Goal: Task Accomplishment & Management: Complete application form

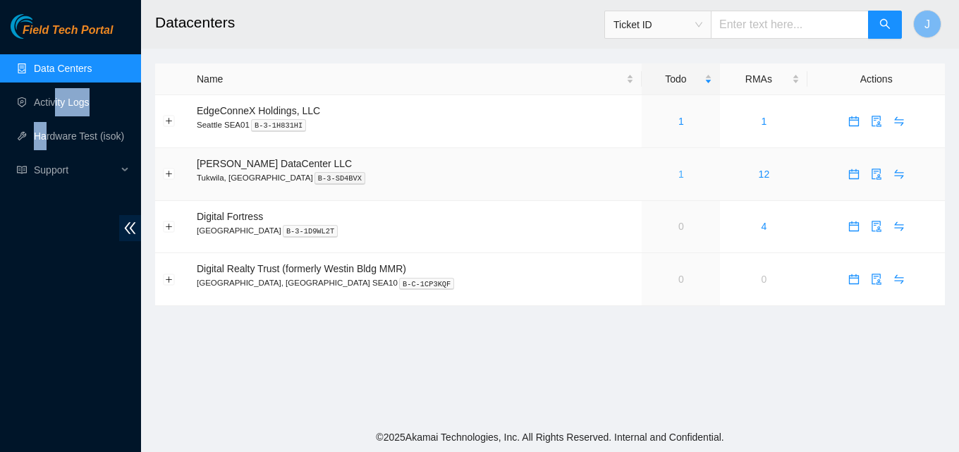
click at [679, 176] on link "1" at bounding box center [682, 174] width 6 height 11
click at [679, 175] on link "1" at bounding box center [682, 174] width 6 height 11
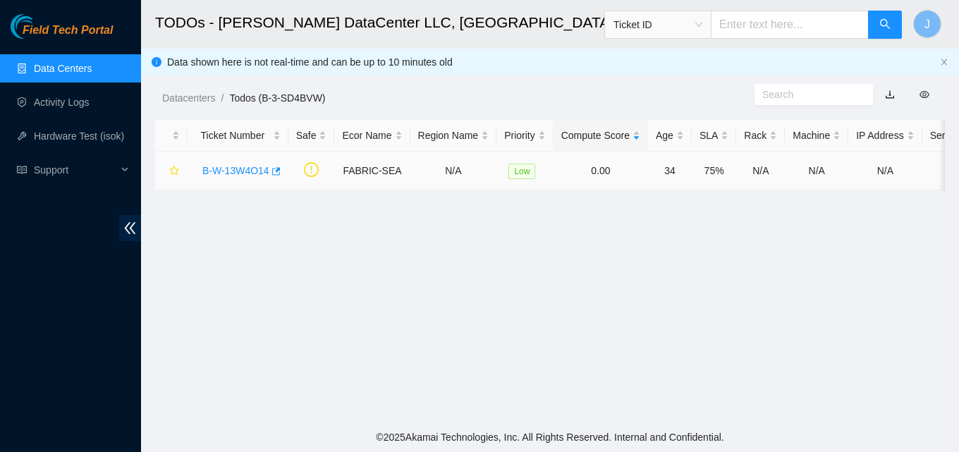
click at [254, 173] on link "B-W-13W4O14" at bounding box center [235, 170] width 67 height 11
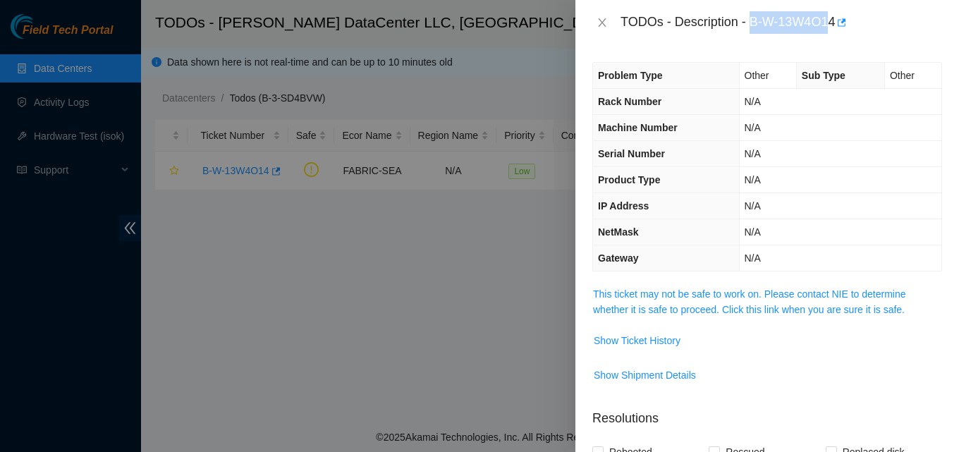
drag, startPoint x: 753, startPoint y: 22, endPoint x: 771, endPoint y: 45, distance: 29.6
click at [824, 23] on div "TODOs - Description - B-W-13W4O14" at bounding box center [782, 22] width 322 height 23
click at [485, 248] on div at bounding box center [479, 226] width 959 height 452
drag, startPoint x: 225, startPoint y: 248, endPoint x: 241, endPoint y: 160, distance: 89.5
click at [228, 245] on div at bounding box center [479, 226] width 959 height 452
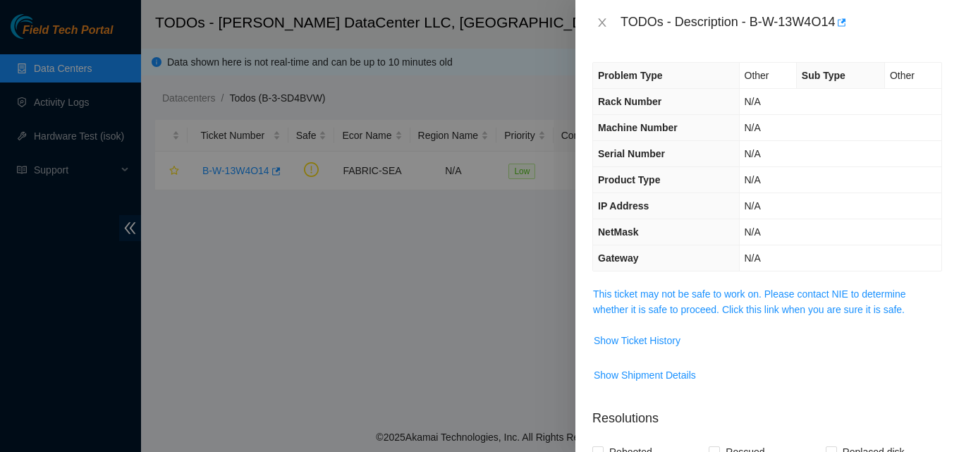
click at [275, 176] on div at bounding box center [479, 226] width 959 height 452
click at [276, 169] on div at bounding box center [479, 226] width 959 height 452
click at [581, 389] on div "Problem Type Other Sub Type Other Rack Number N/A Machine Number N/A Serial Num…" at bounding box center [768, 248] width 384 height 407
click at [599, 23] on icon "close" at bounding box center [602, 22] width 11 height 11
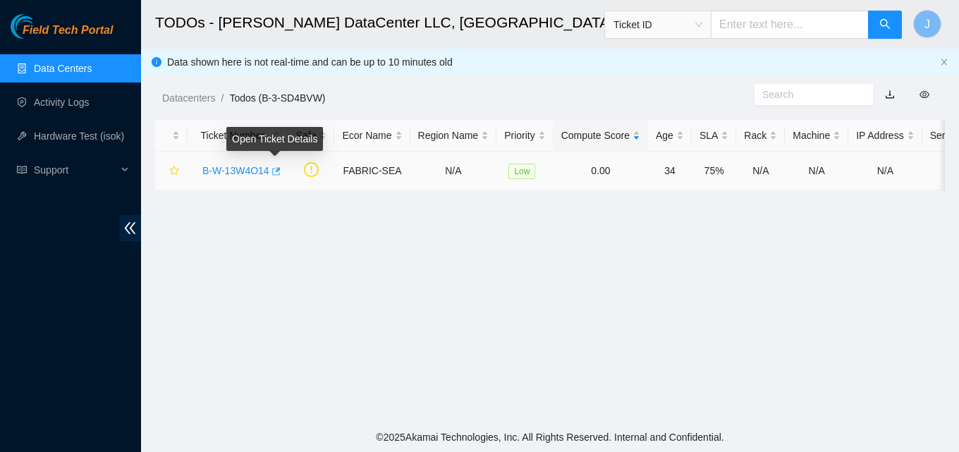
click at [272, 167] on icon "button" at bounding box center [275, 171] width 10 height 10
click at [87, 97] on link "Activity Logs" at bounding box center [62, 102] width 56 height 11
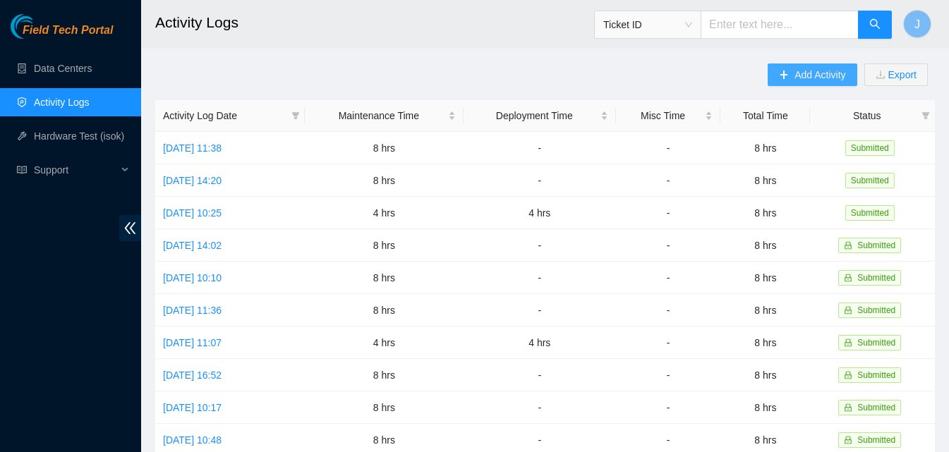
click at [792, 81] on button "Add Activity" at bounding box center [812, 74] width 89 height 23
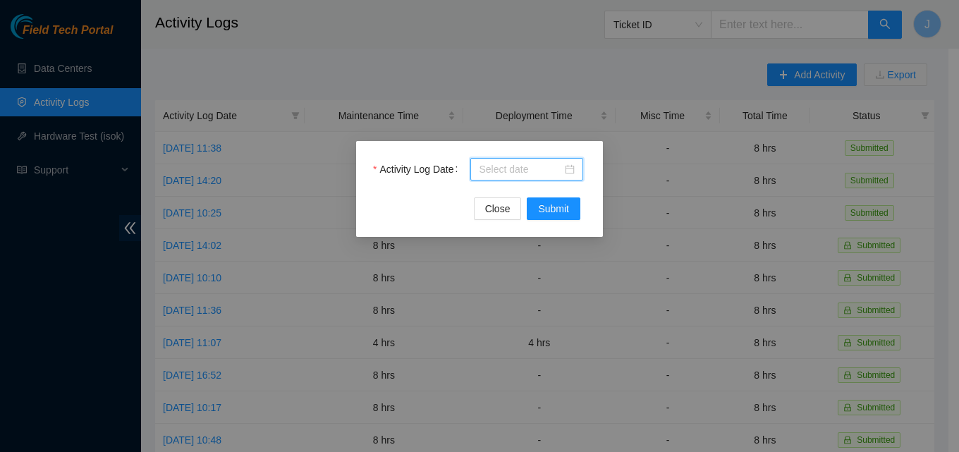
click at [507, 175] on input "Activity Log Date" at bounding box center [520, 170] width 83 height 16
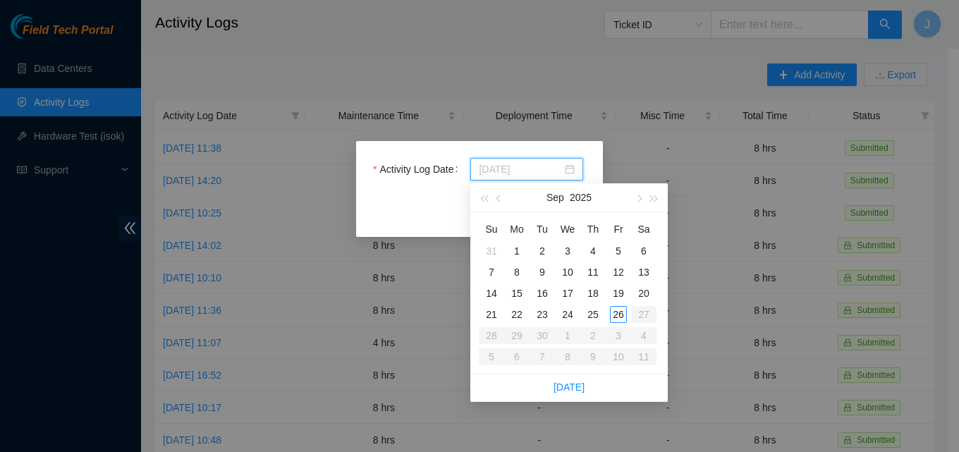
type input "2025-09-25"
type input "2025-09-26"
click at [621, 315] on div "26" at bounding box center [618, 314] width 17 height 17
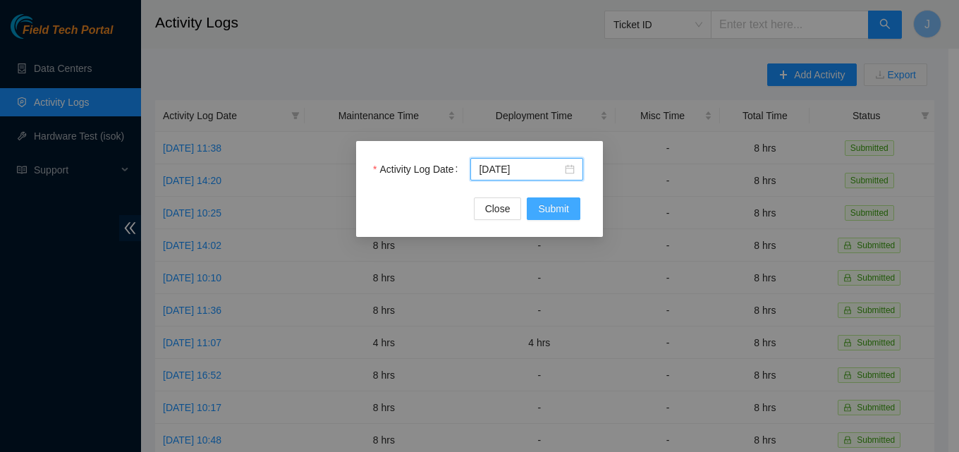
click at [562, 210] on span "Submit" at bounding box center [553, 209] width 31 height 16
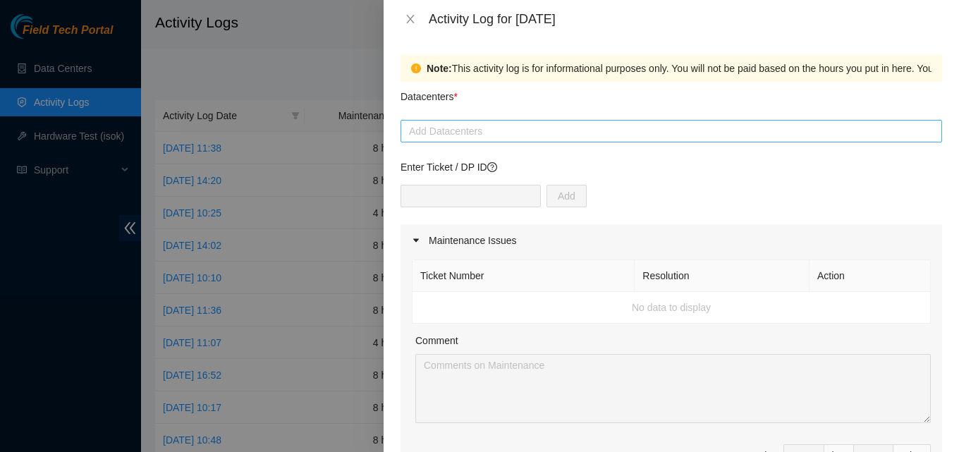
click at [495, 131] on div at bounding box center [671, 131] width 535 height 17
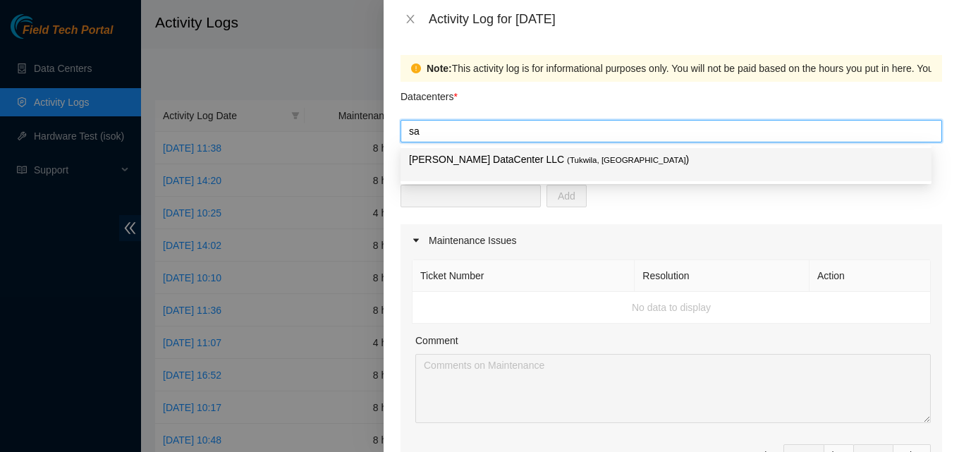
type input "sab"
click at [502, 162] on p "Sabey DataCenter LLC ( Tukwila, WA )" at bounding box center [666, 160] width 514 height 16
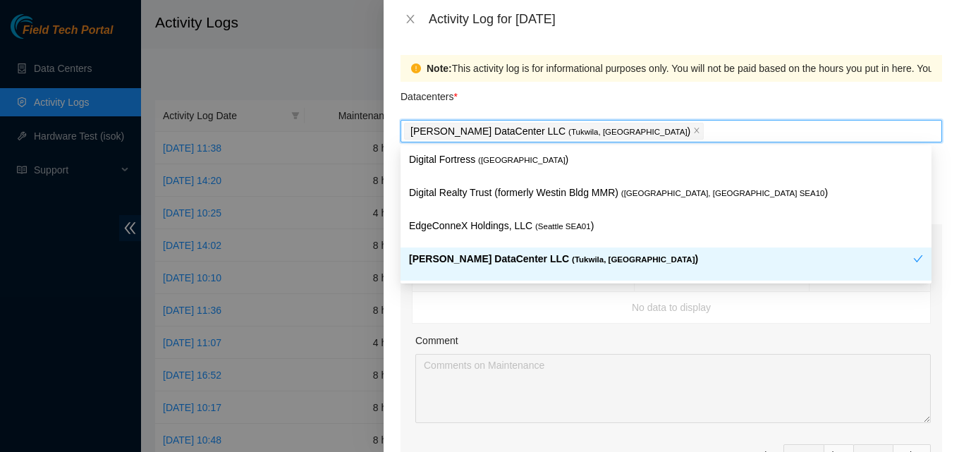
click at [478, 337] on div "Comment" at bounding box center [674, 343] width 516 height 21
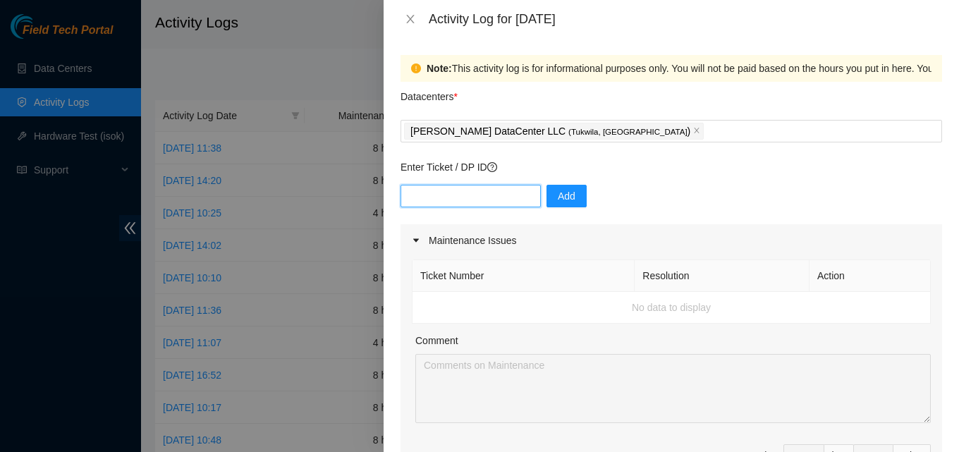
click at [449, 190] on input "text" at bounding box center [471, 196] width 140 height 23
paste input "B-W-13W4O14"
type input "B-W-13W4O14"
click at [572, 195] on button "Add" at bounding box center [567, 196] width 40 height 23
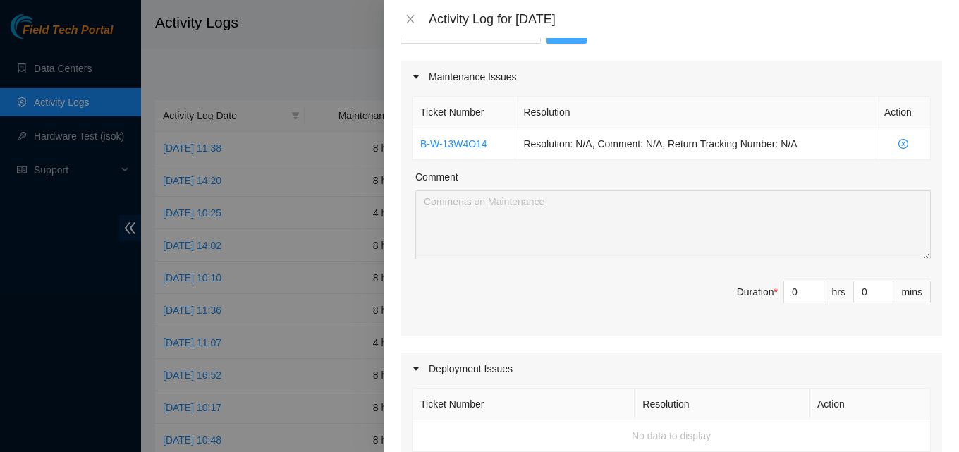
scroll to position [141, 0]
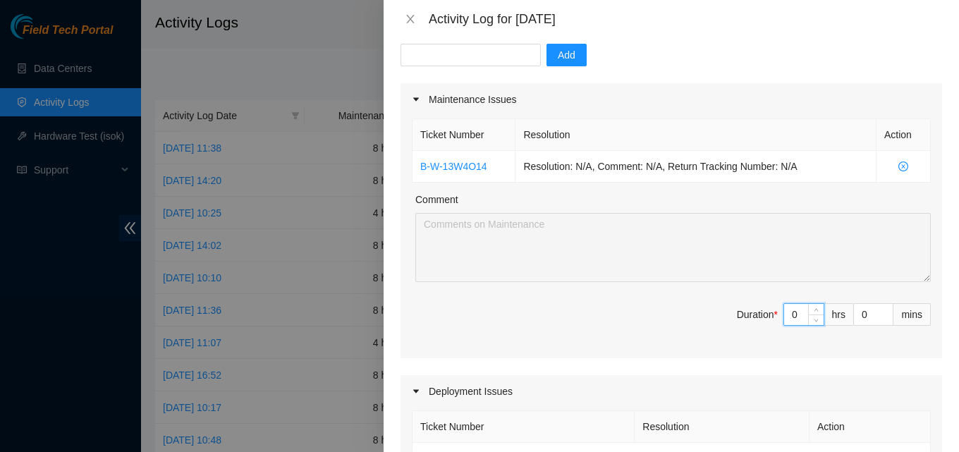
click at [789, 319] on input "0" at bounding box center [804, 314] width 40 height 21
type input "8"
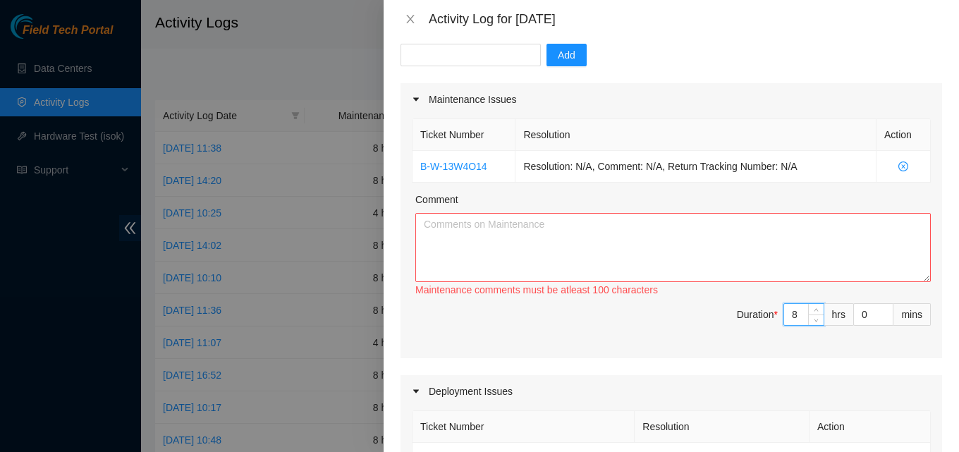
type input "8"
click at [621, 255] on textarea "Comment" at bounding box center [674, 247] width 516 height 69
drag, startPoint x: 863, startPoint y: 234, endPoint x: 516, endPoint y: 238, distance: 347.1
click at [514, 237] on textarea "worked on managing datacenter. got things organized. kept datacenter rolling. c…" at bounding box center [674, 247] width 516 height 69
click at [884, 228] on textarea "worked on managing datacenter. got things organized. kept datacenter rolling. c…" at bounding box center [674, 247] width 516 height 69
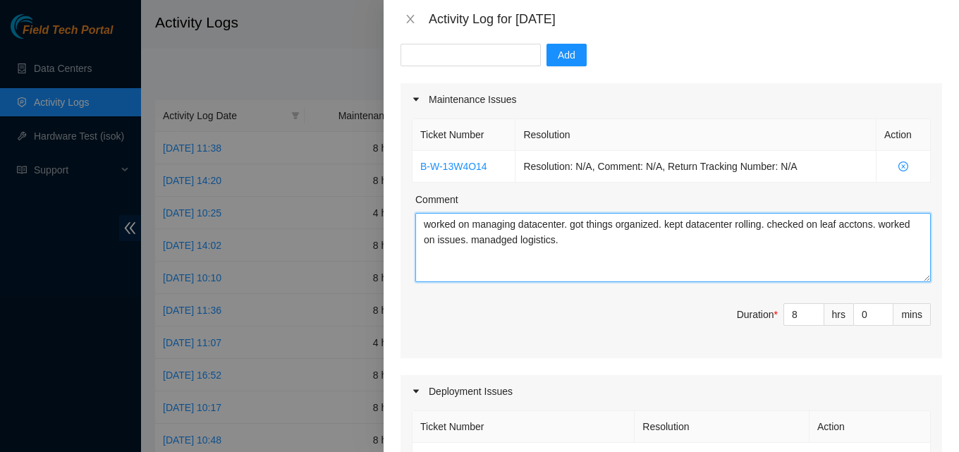
drag, startPoint x: 492, startPoint y: 229, endPoint x: 485, endPoint y: 237, distance: 11.0
type textarea "worked on managing datacenter. got things organized. kept datacenter rolling. c…"
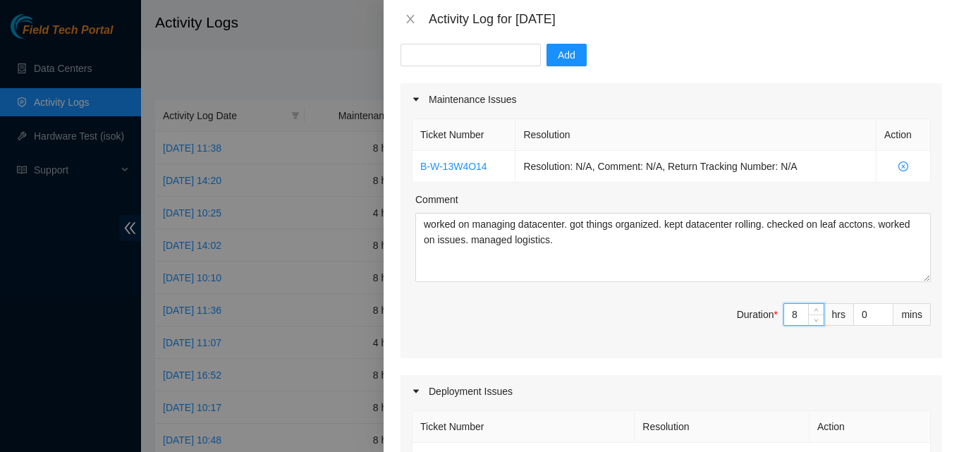
click at [785, 315] on input "8" at bounding box center [804, 314] width 40 height 21
type input "0"
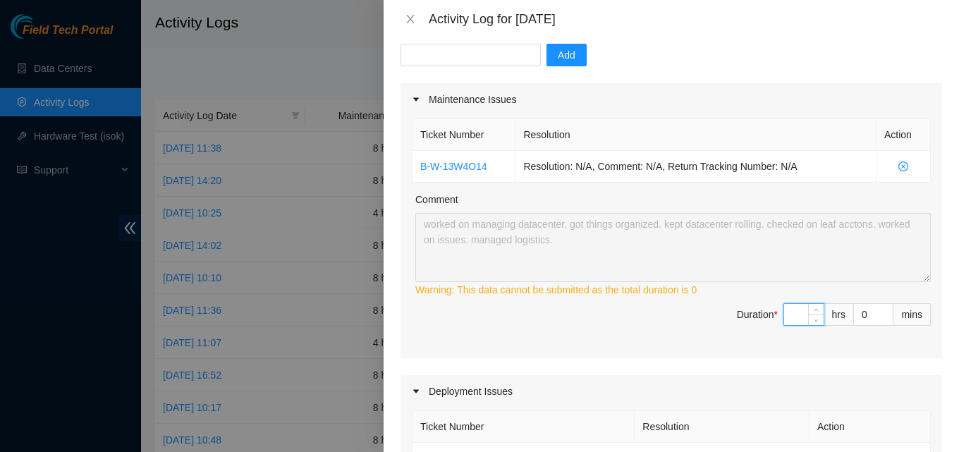
type input "6"
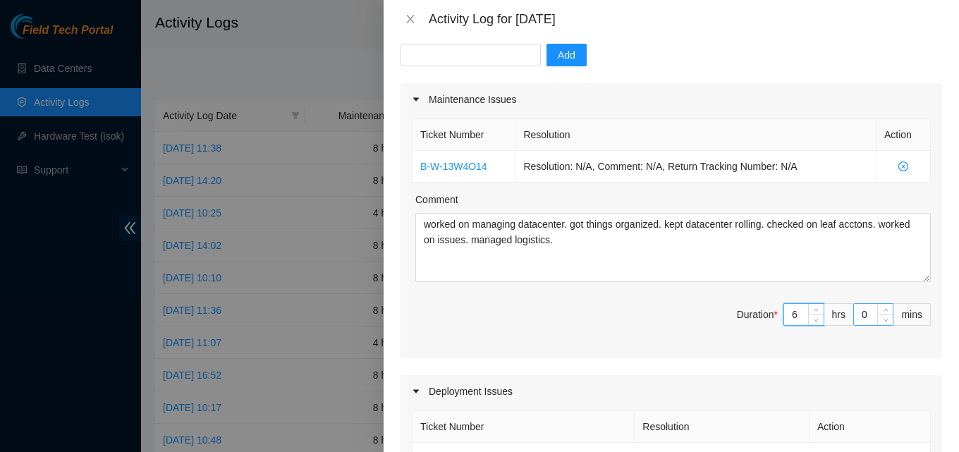
type input "6"
click at [866, 317] on input "0" at bounding box center [873, 314] width 39 height 21
type input "1"
type input "15"
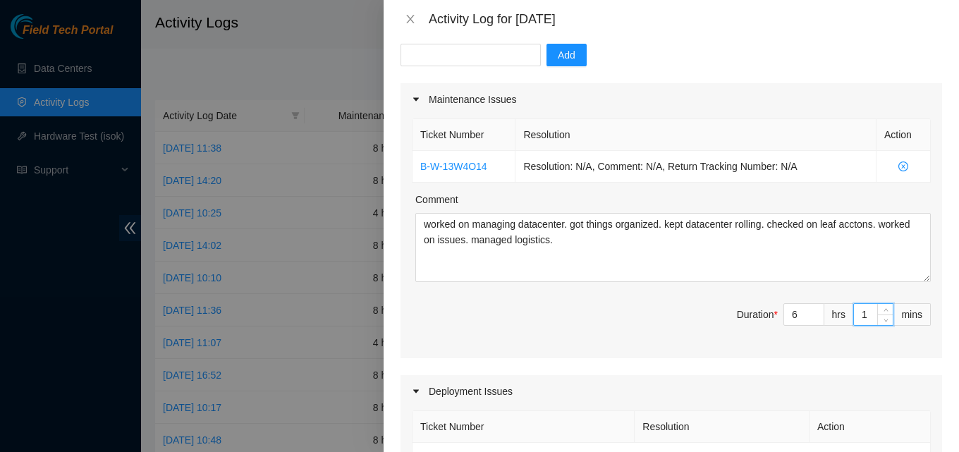
type input "15"
click at [805, 358] on div "Ticket Number Resolution Action B-W-13W4O14 Resolution: N/A, Comment: N/A, Retu…" at bounding box center [672, 237] width 542 height 243
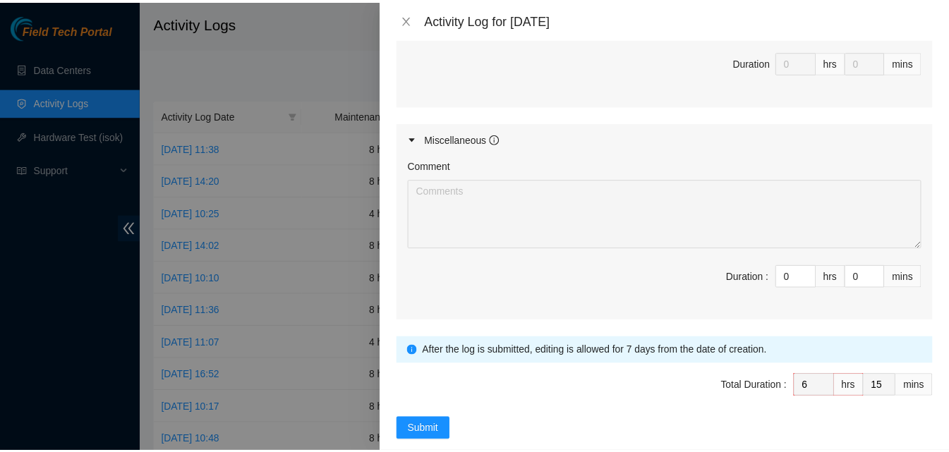
scroll to position [708, 0]
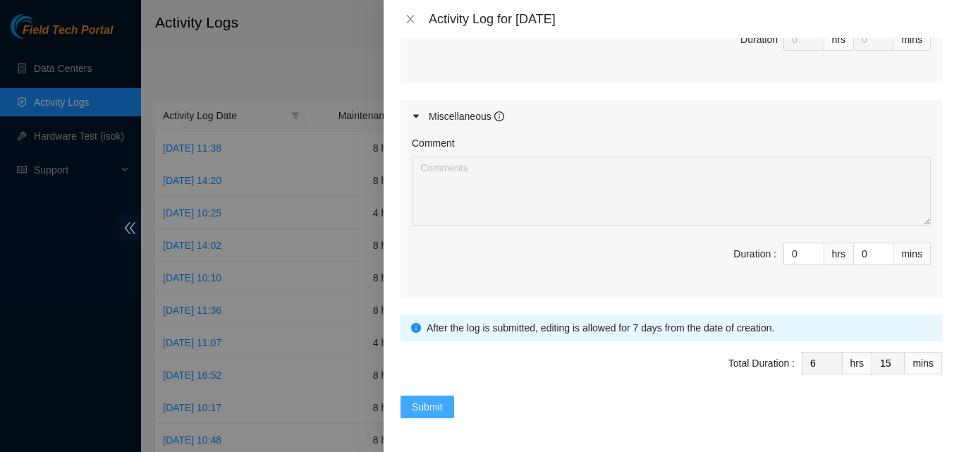
click at [444, 399] on button "Submit" at bounding box center [428, 407] width 54 height 23
